Goal: Task Accomplishment & Management: Manage account settings

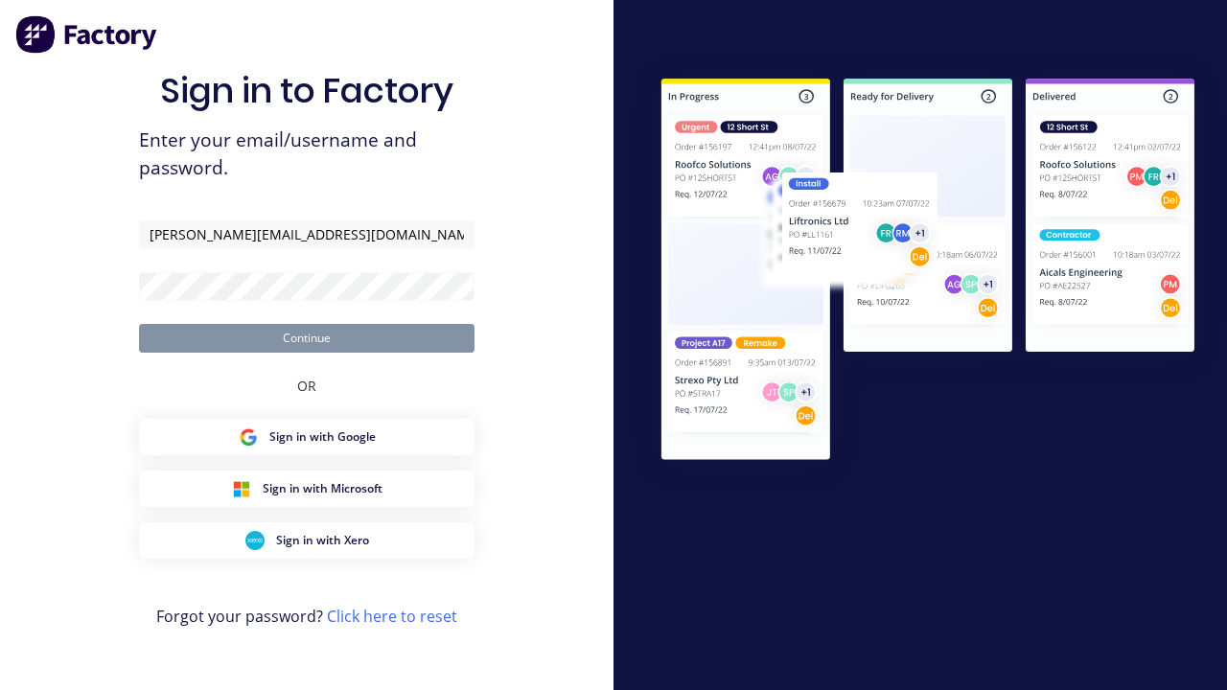
type input "[PERSON_NAME][EMAIL_ADDRESS][DOMAIN_NAME]"
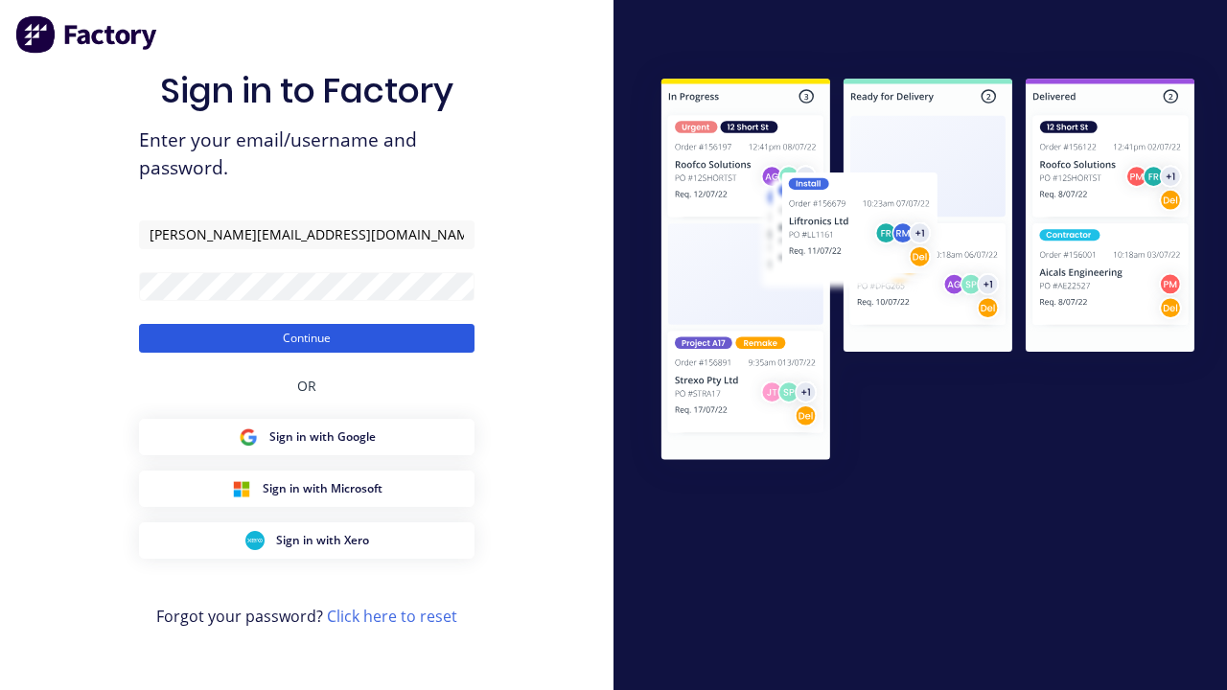
click at [307, 337] on button "Continue" at bounding box center [307, 338] width 336 height 29
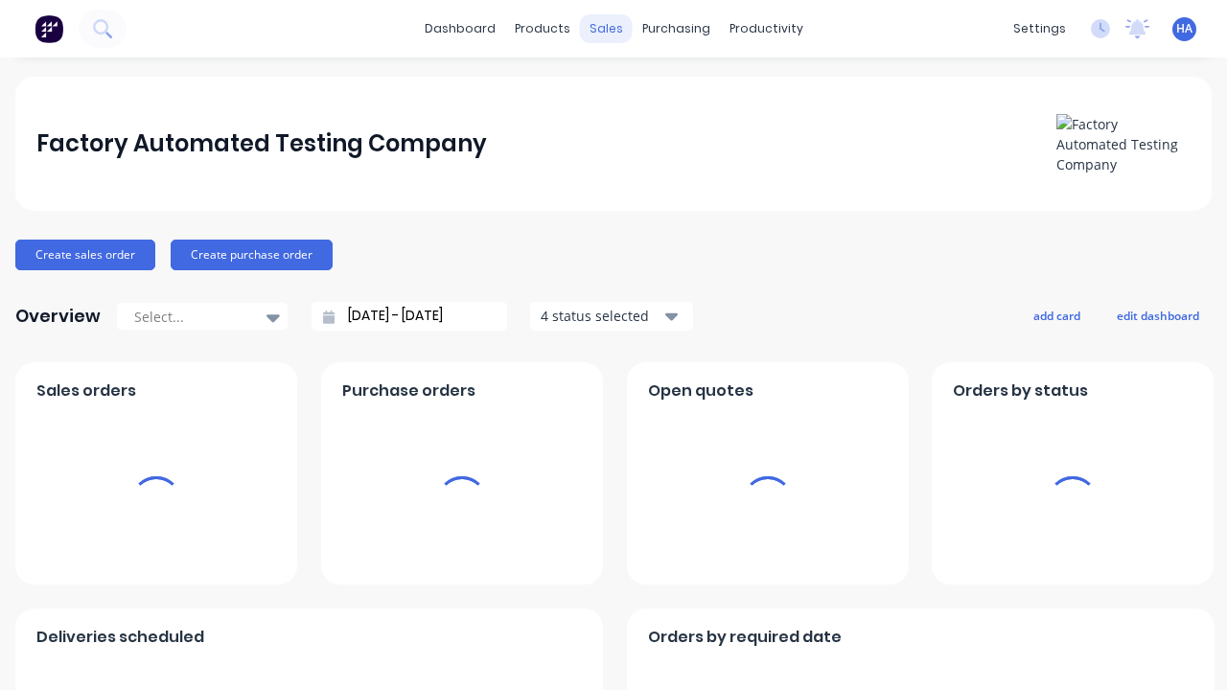
click at [606, 29] on div "sales" at bounding box center [606, 28] width 53 height 29
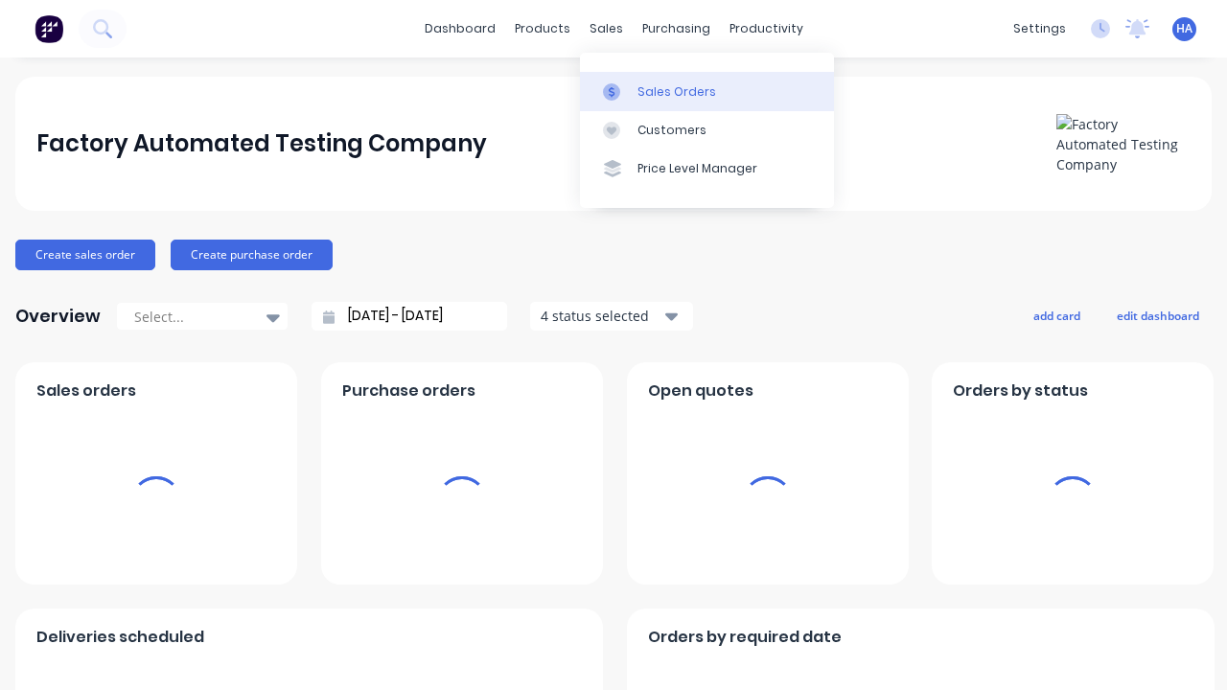
click at [707, 91] on div "Sales Orders" at bounding box center [677, 91] width 79 height 17
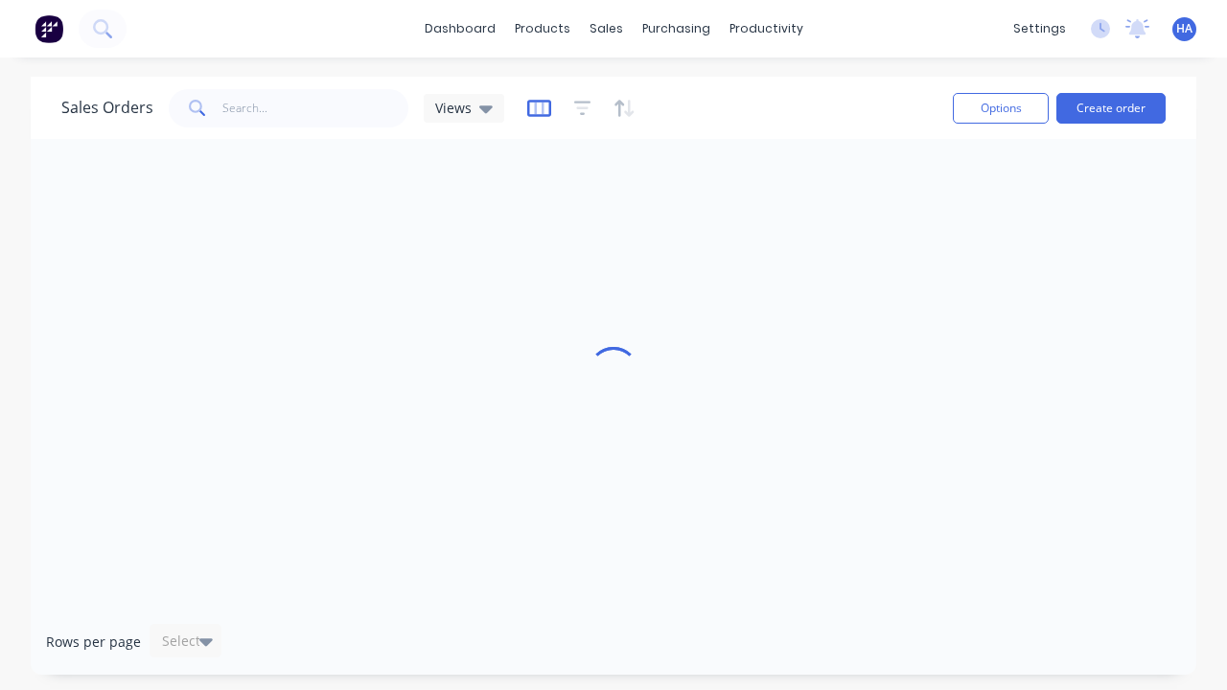
click at [536, 107] on icon "button" at bounding box center [539, 108] width 24 height 19
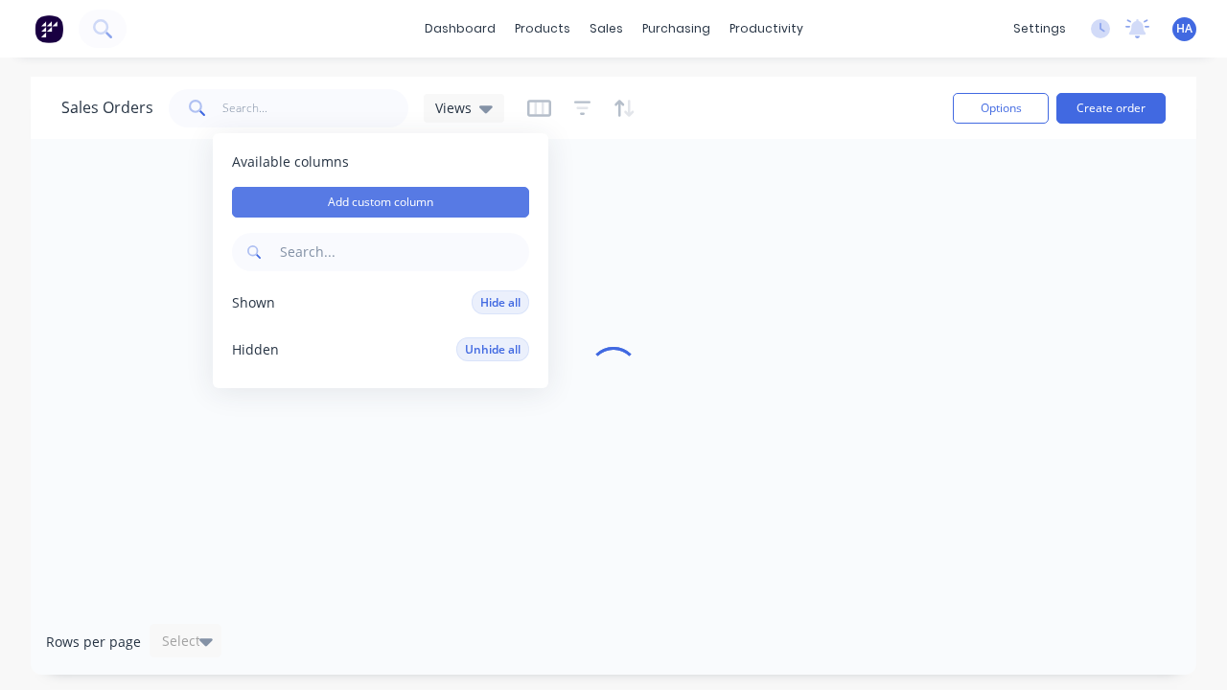
click at [381, 202] on button "Add custom column" at bounding box center [380, 202] width 297 height 31
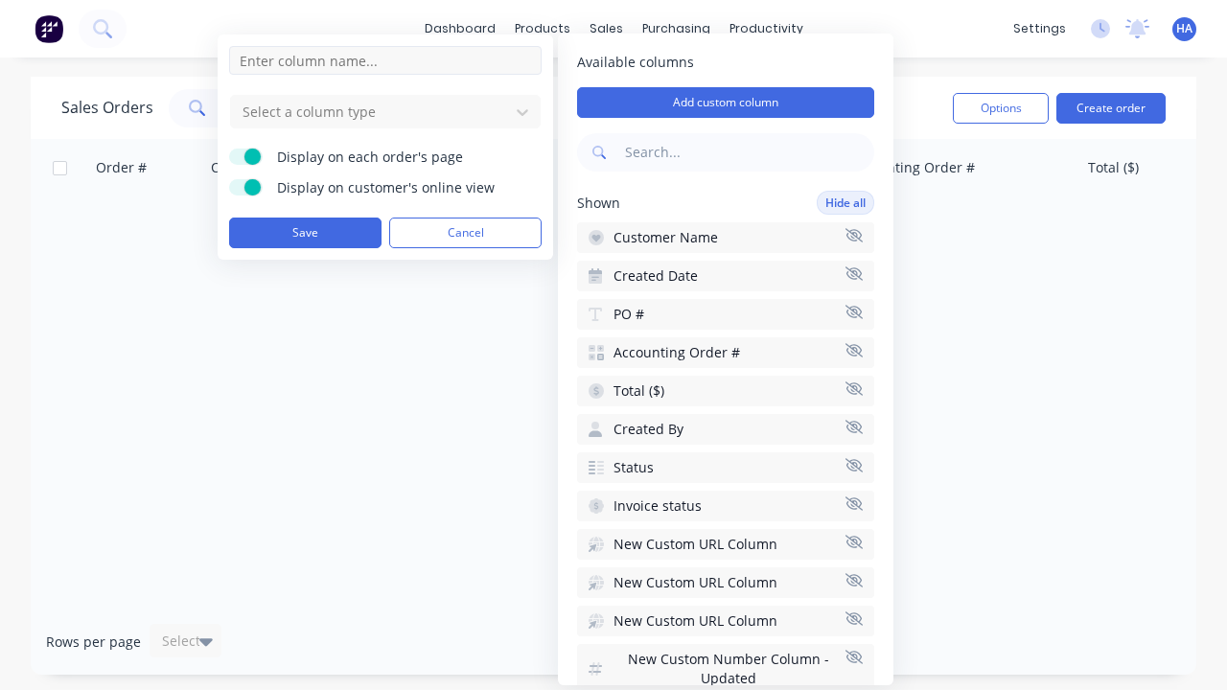
click at [385, 60] on input at bounding box center [385, 60] width 313 height 29
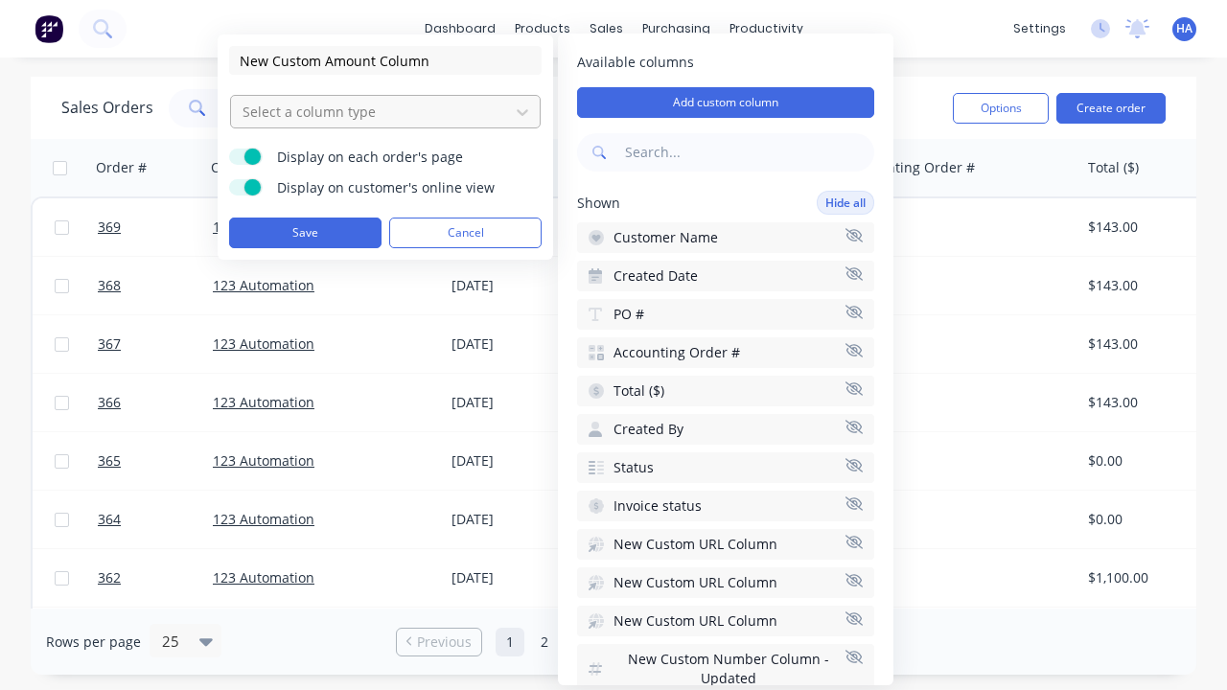
type input "New Custom Amount Column"
click at [370, 111] on div at bounding box center [370, 112] width 259 height 24
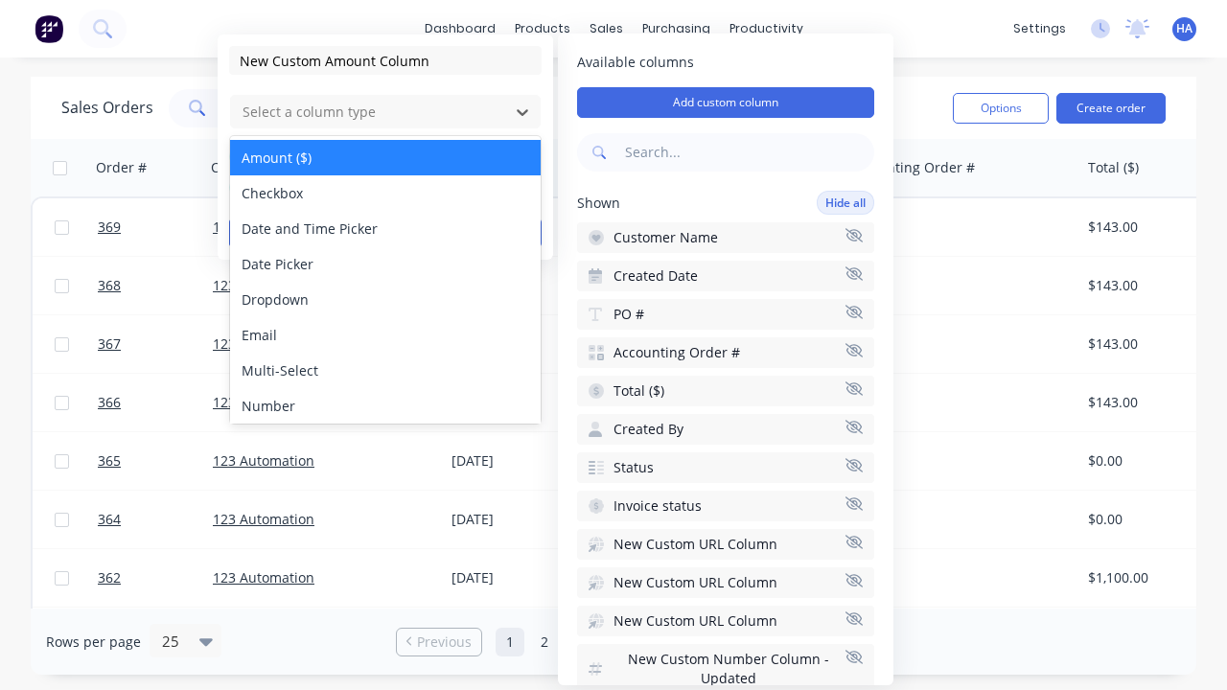
click at [385, 157] on div "Amount ($)" at bounding box center [385, 157] width 311 height 35
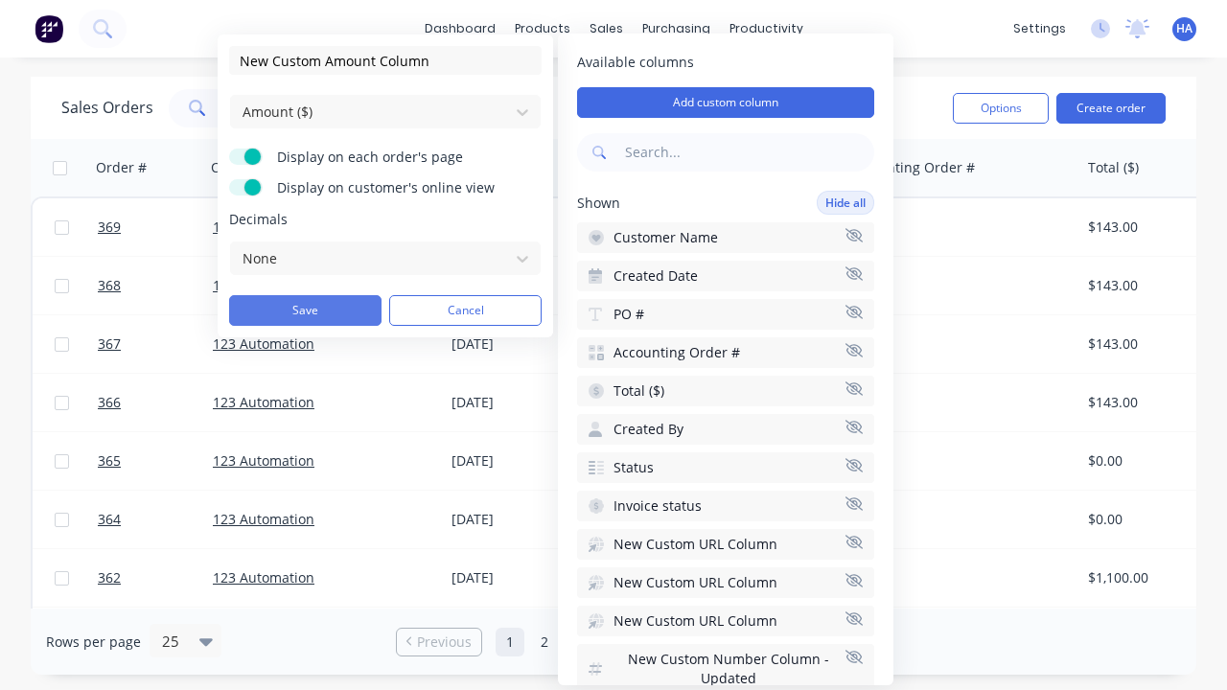
click at [305, 311] on button "Save" at bounding box center [305, 310] width 152 height 31
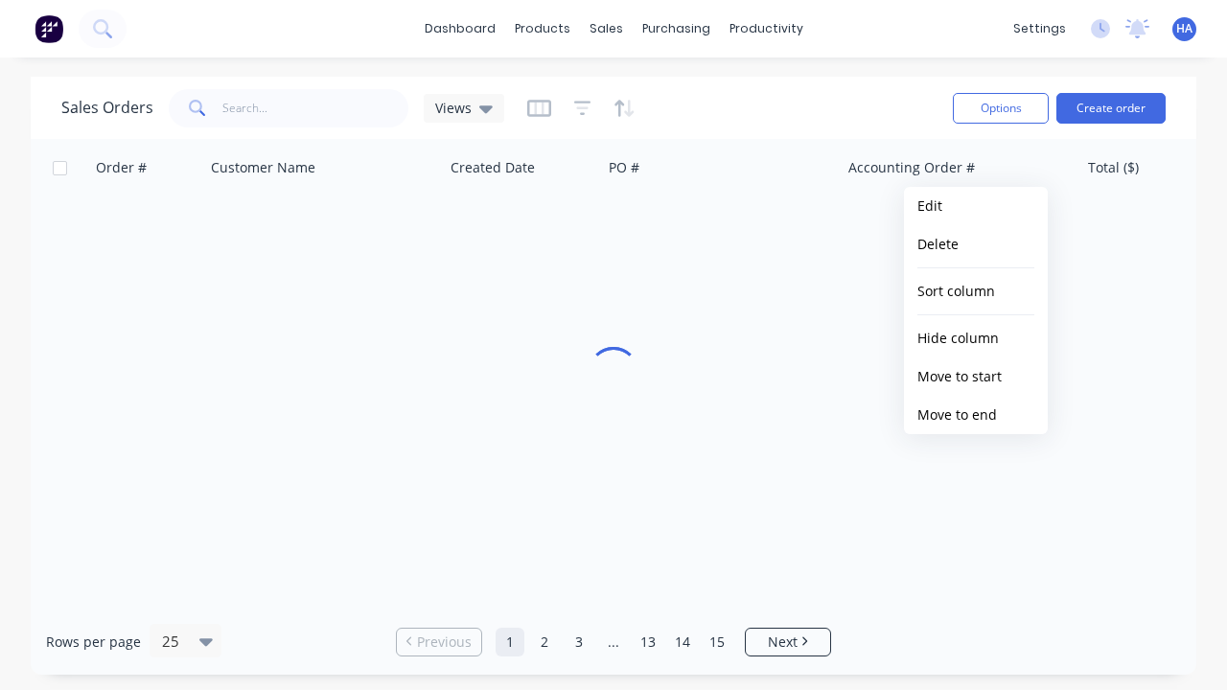
scroll to position [0, 2090]
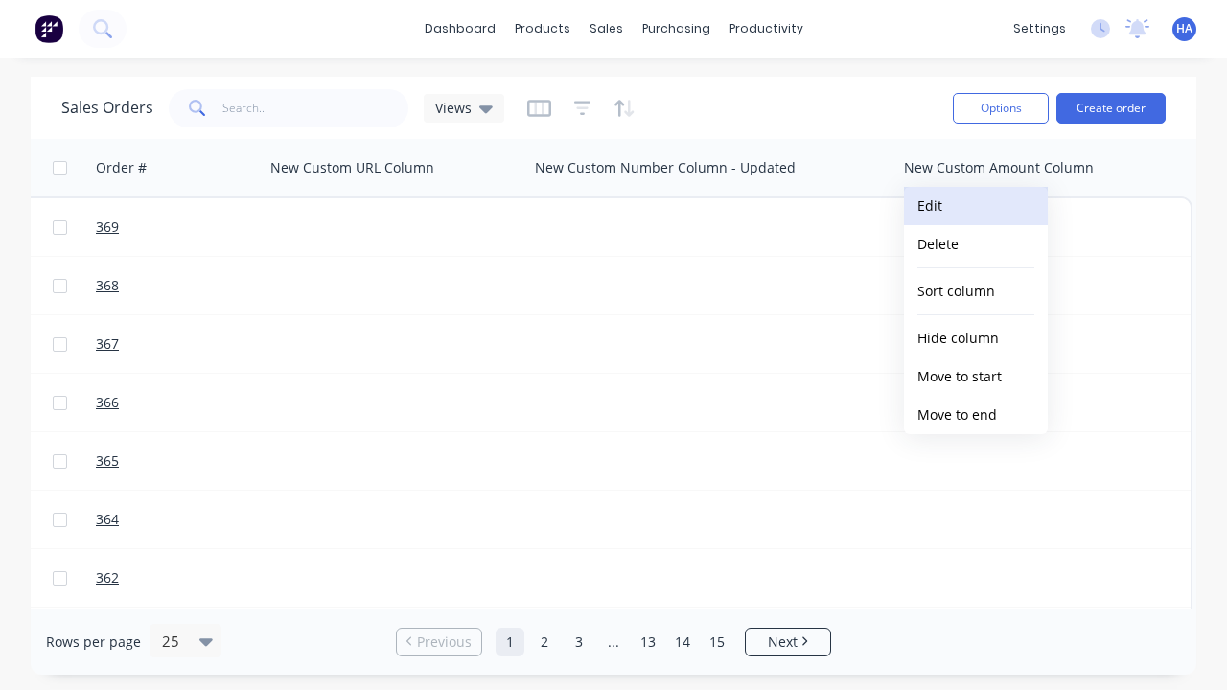
click at [976, 206] on button "Edit" at bounding box center [976, 206] width 144 height 38
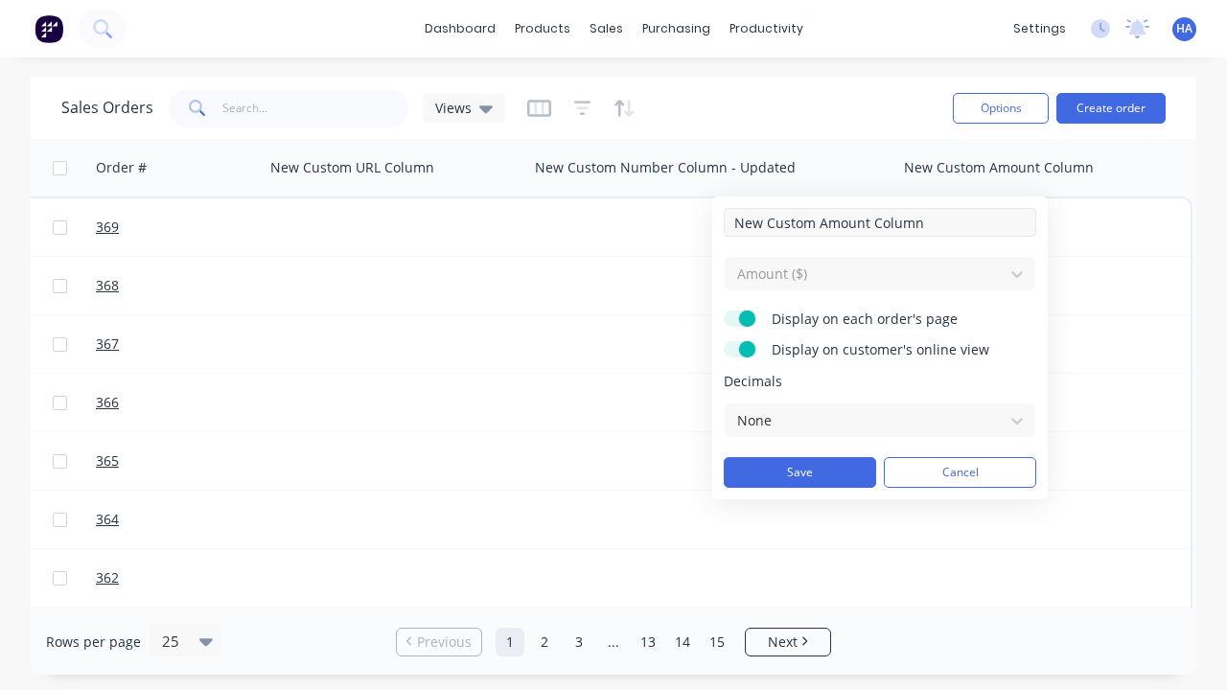
click at [880, 222] on input "New Custom Amount Column" at bounding box center [880, 222] width 313 height 29
type input "New Custom Amount Column - Updated"
click at [800, 473] on button "Save" at bounding box center [800, 472] width 152 height 31
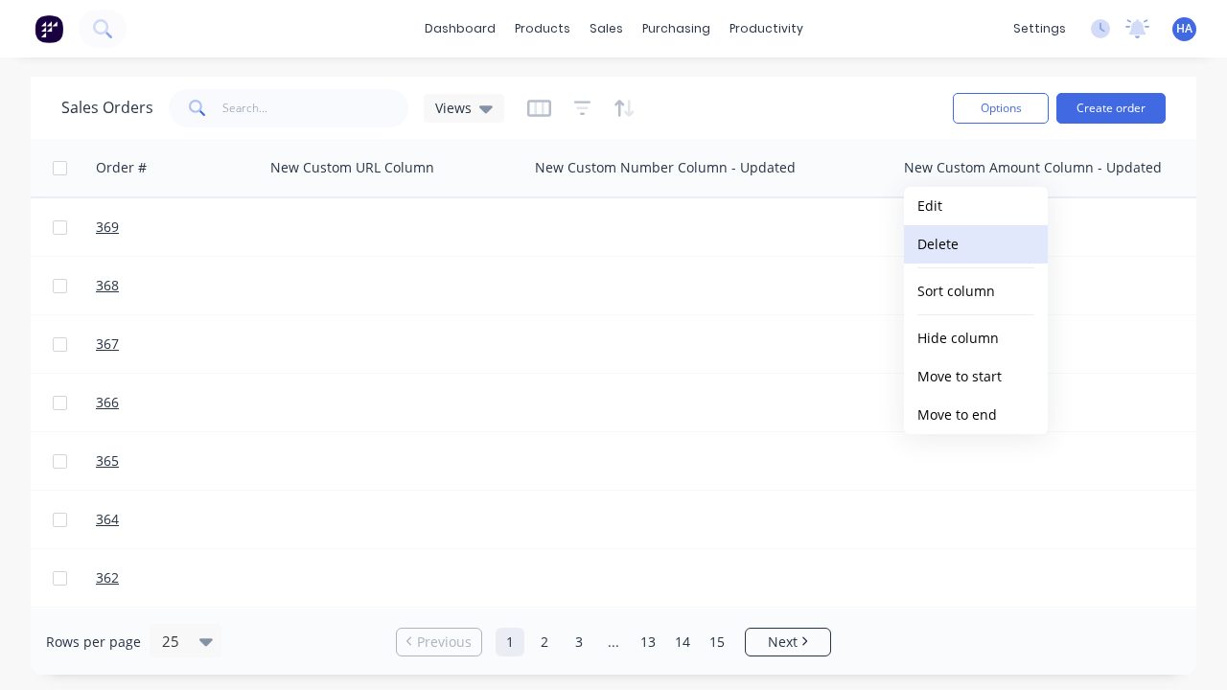
click at [976, 244] on button "Delete" at bounding box center [976, 244] width 144 height 38
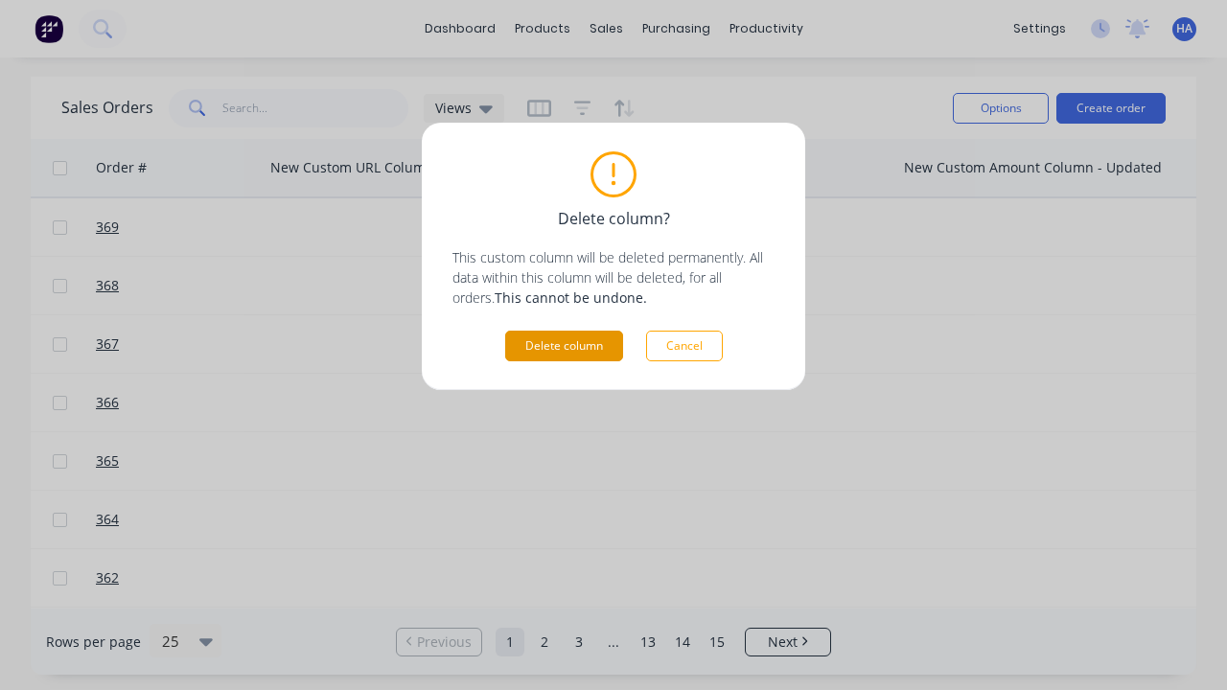
click at [564, 346] on button "Delete column" at bounding box center [564, 346] width 118 height 31
